Goal: Complete application form: Complete application form

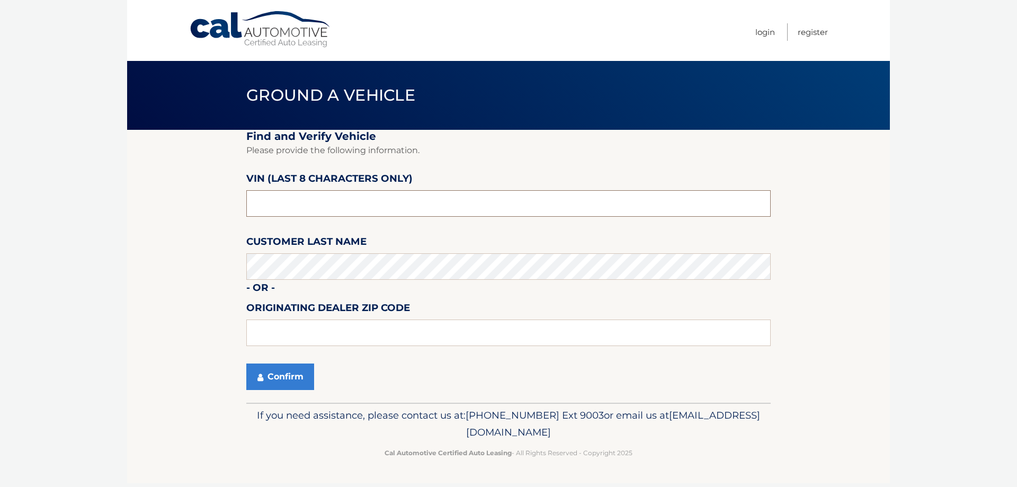
click at [298, 214] on input "text" at bounding box center [508, 203] width 524 height 26
drag, startPoint x: 240, startPoint y: 206, endPoint x: 161, endPoint y: 211, distance: 79.0
click at [168, 210] on section "Find and Verify Vehicle Please provide the following information. VIN (last 8 c…" at bounding box center [508, 266] width 763 height 273
type input "ND519339"
click at [290, 381] on button "Confirm" at bounding box center [280, 376] width 68 height 26
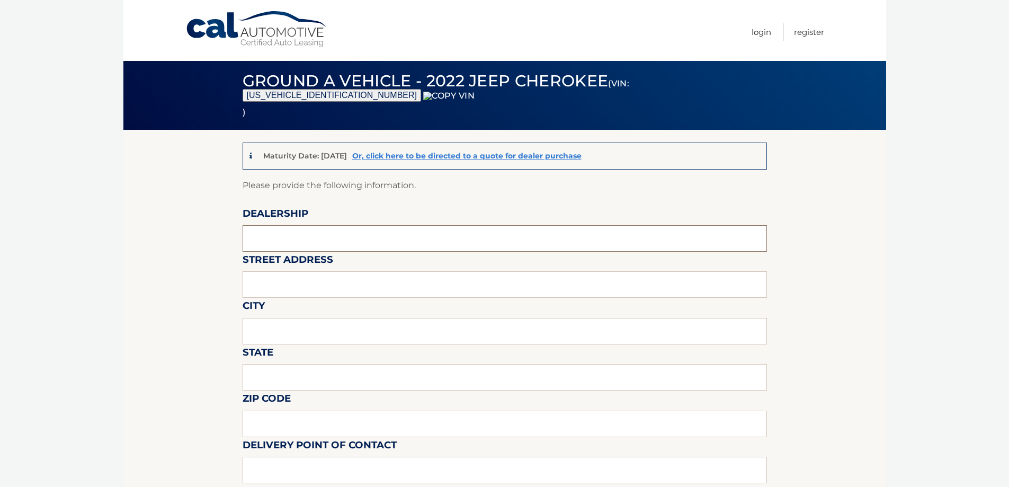
click at [288, 240] on input "text" at bounding box center [505, 238] width 524 height 26
type input "WESTBURY JEEP"
click at [303, 281] on input "text" at bounding box center [505, 284] width 524 height 26
type input "[STREET_ADDRESS][PERSON_NAME]"
click at [306, 335] on input "text" at bounding box center [505, 331] width 524 height 26
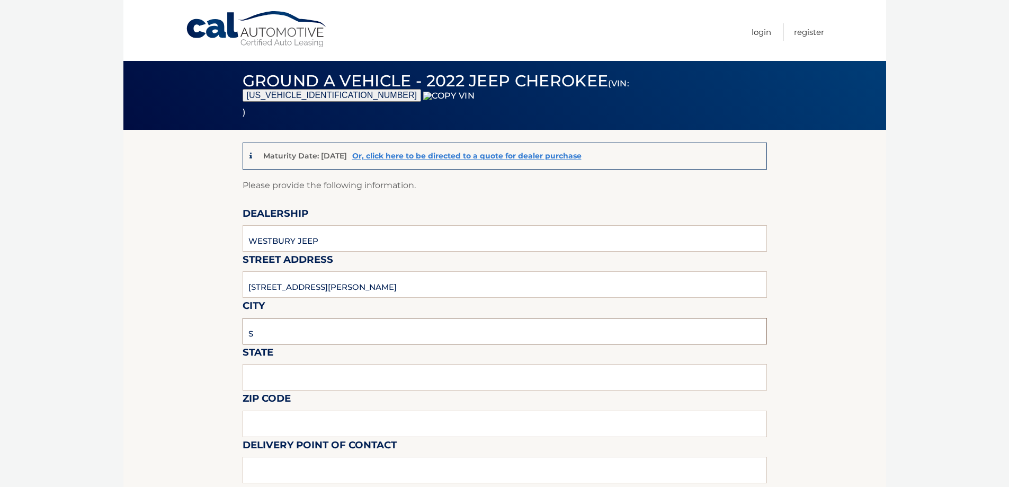
type input "SYOSSET"
click at [300, 380] on input "text" at bounding box center [505, 377] width 524 height 26
type input "NY"
click at [296, 420] on input "text" at bounding box center [505, 423] width 524 height 26
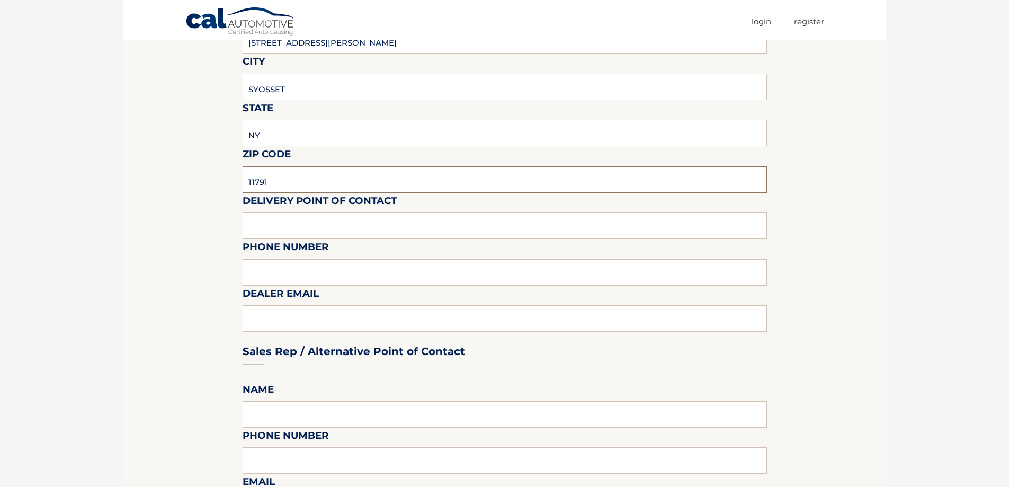
scroll to position [265, 0]
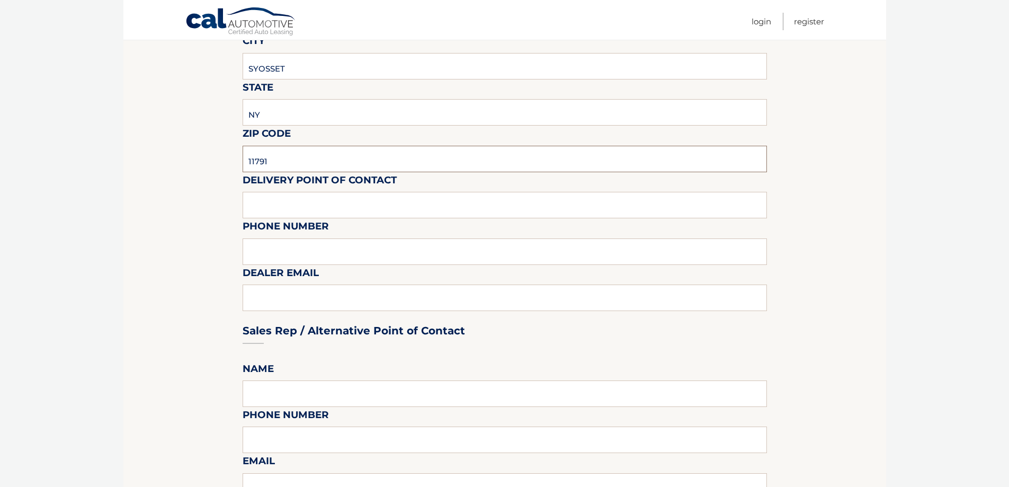
type input "11791"
click at [264, 208] on input "text" at bounding box center [505, 205] width 524 height 26
type input "[PERSON_NAME]"
type input "6313123854"
type input "[EMAIL_ADDRESS][DOMAIN_NAME]"
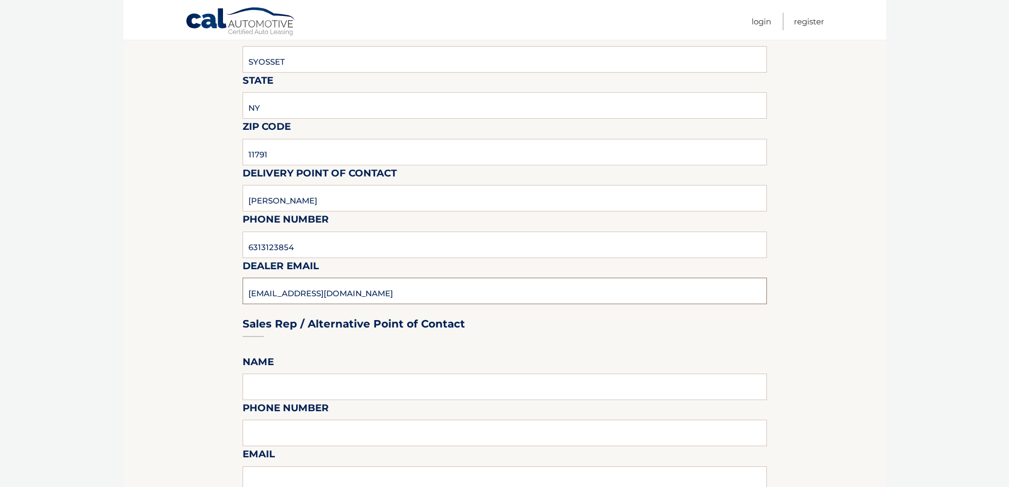
scroll to position [583, 0]
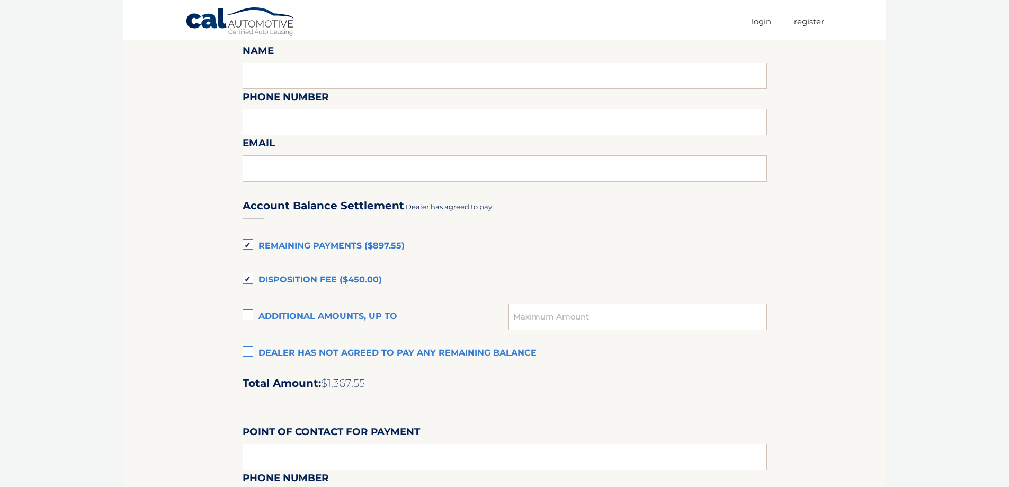
click at [306, 360] on label "Dealer has not agreed to pay any remaining balance" at bounding box center [505, 353] width 524 height 21
click at [0, 0] on input "Dealer has not agreed to pay any remaining balance" at bounding box center [0, 0] width 0 height 0
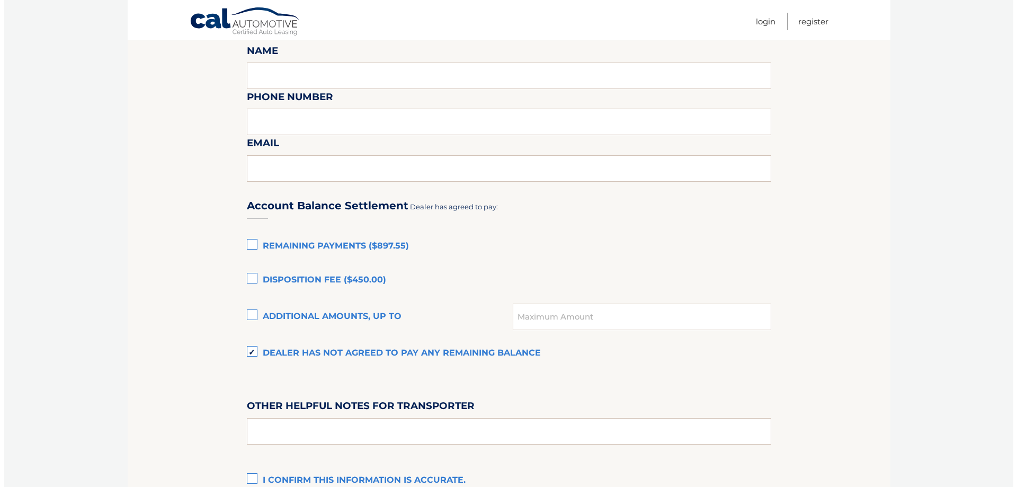
scroll to position [719, 0]
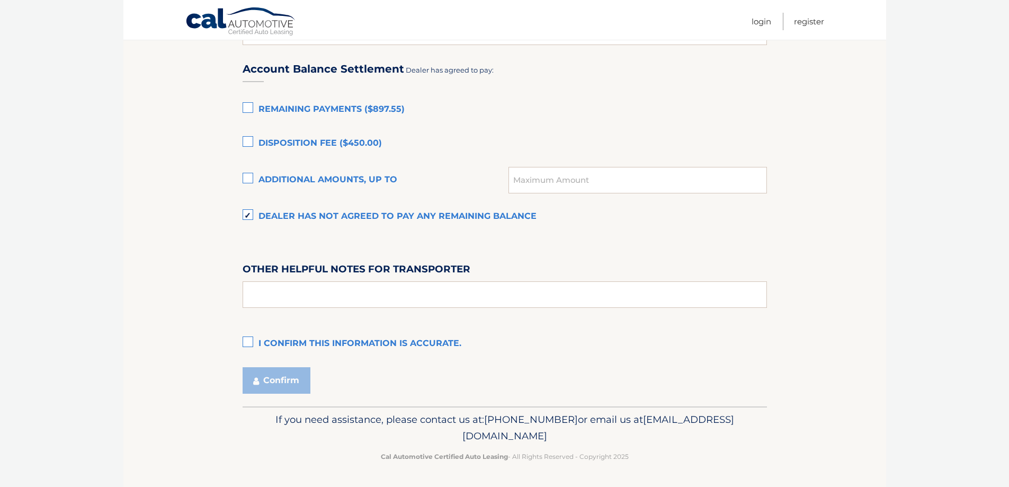
click at [281, 345] on label "I confirm this information is accurate." at bounding box center [505, 343] width 524 height 21
click at [0, 0] on input "I confirm this information is accurate." at bounding box center [0, 0] width 0 height 0
click at [277, 390] on button "Confirm" at bounding box center [277, 380] width 68 height 26
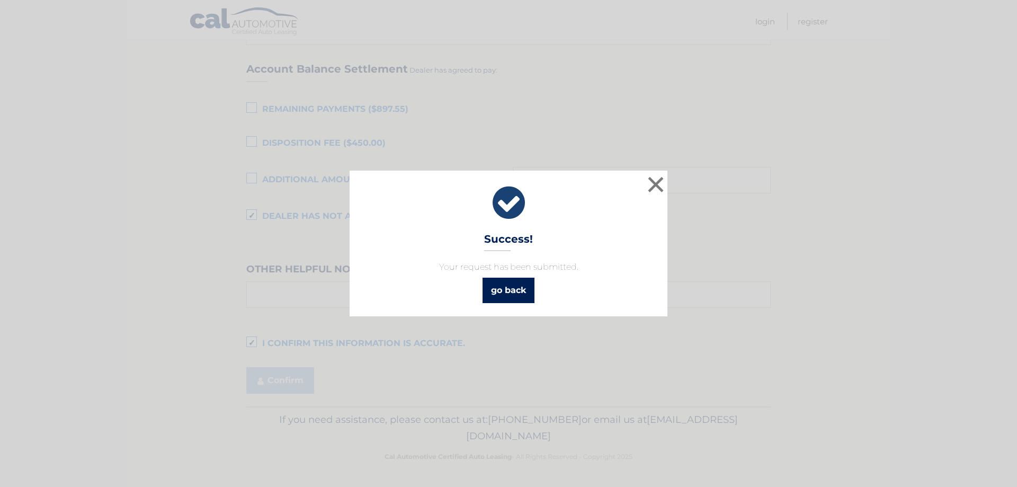
click at [502, 298] on link "go back" at bounding box center [508, 289] width 52 height 25
